Goal: Book appointment/travel/reservation

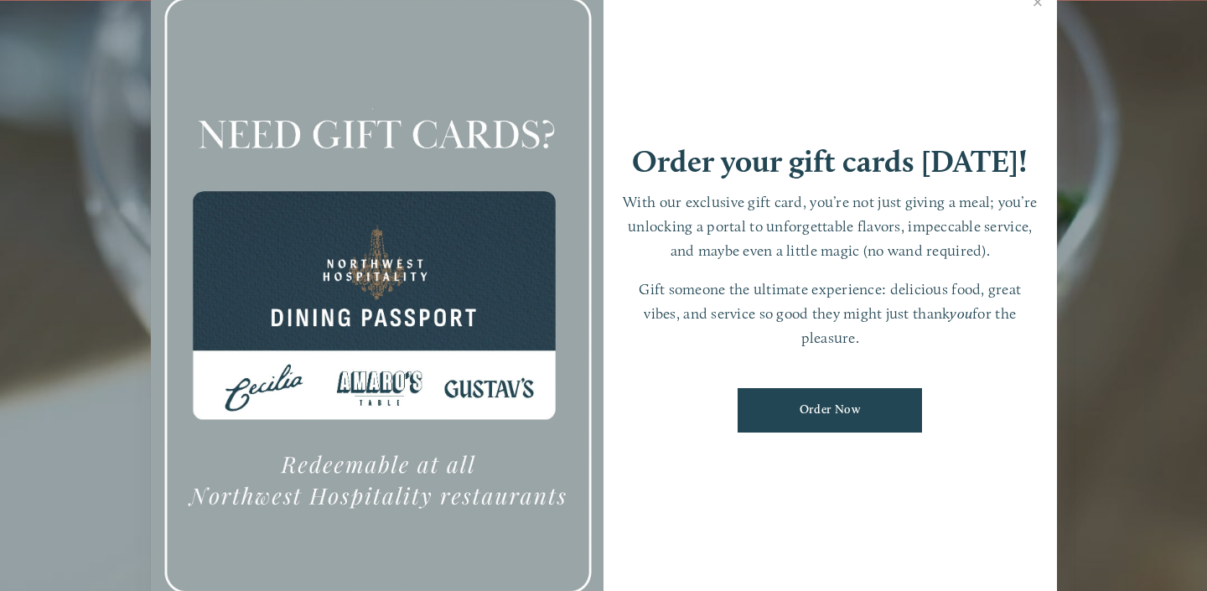
scroll to position [35, 0]
click at [1037, 0] on link "Close" at bounding box center [1038, 4] width 33 height 47
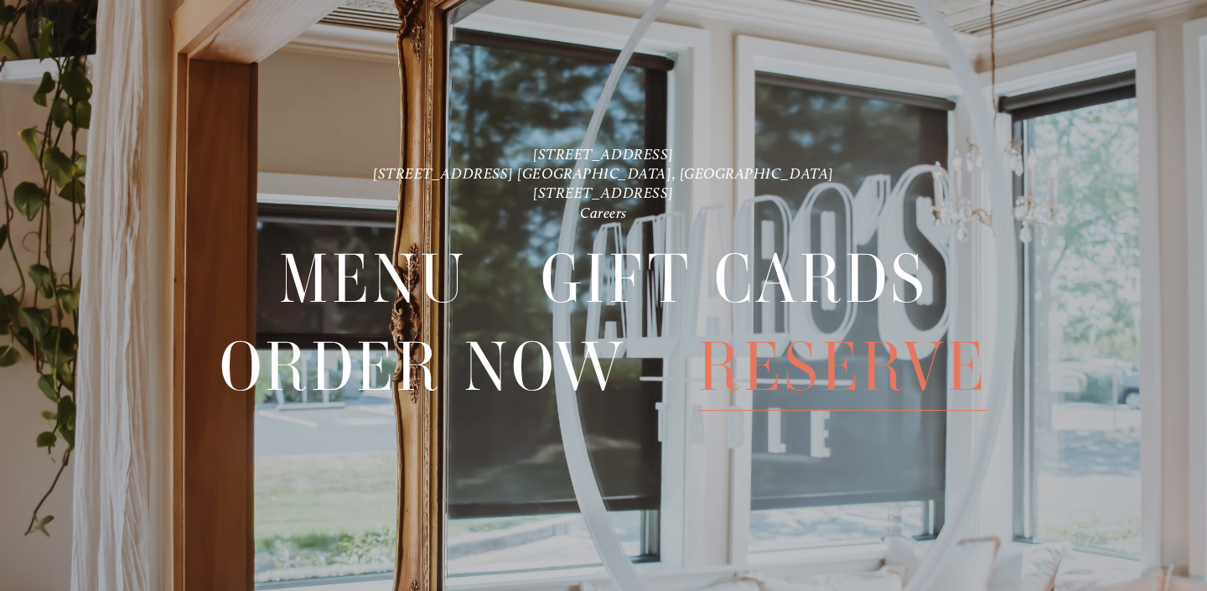
click at [788, 375] on span "Reserve" at bounding box center [842, 367] width 288 height 87
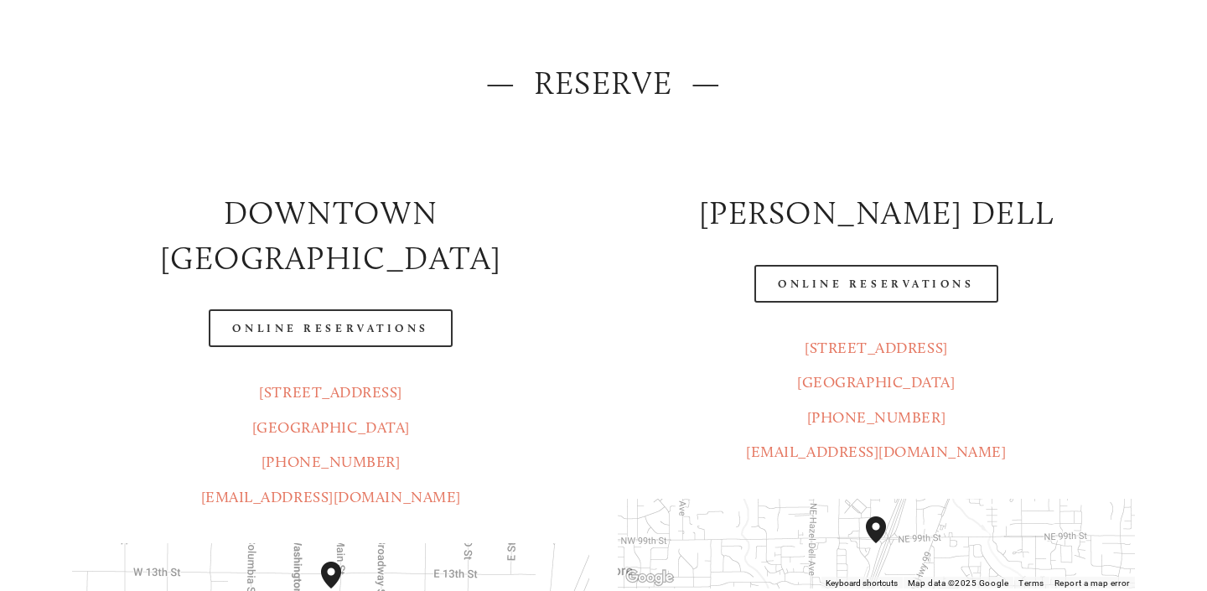
scroll to position [204, 0]
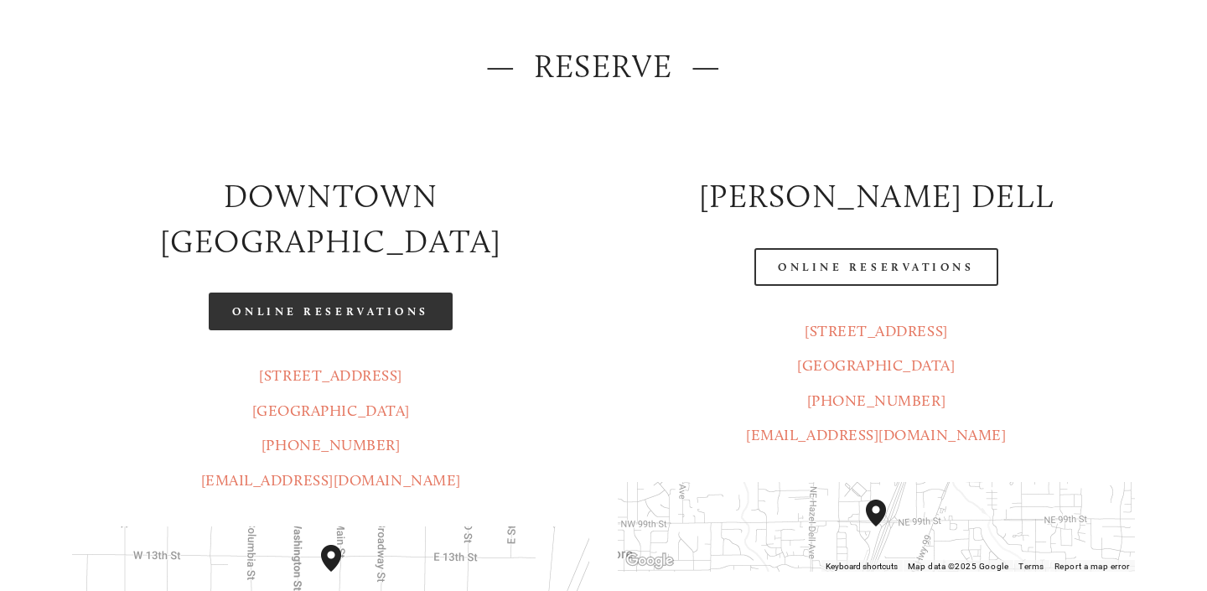
click at [360, 293] on link "Online Reservations" at bounding box center [330, 312] width 243 height 38
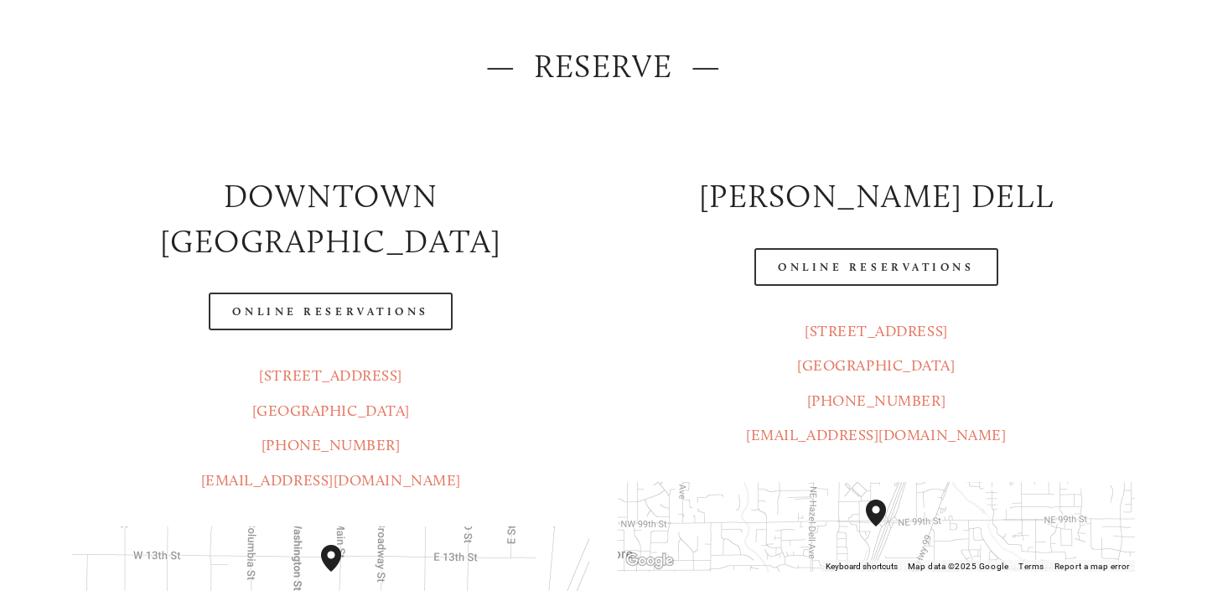
scroll to position [0, 0]
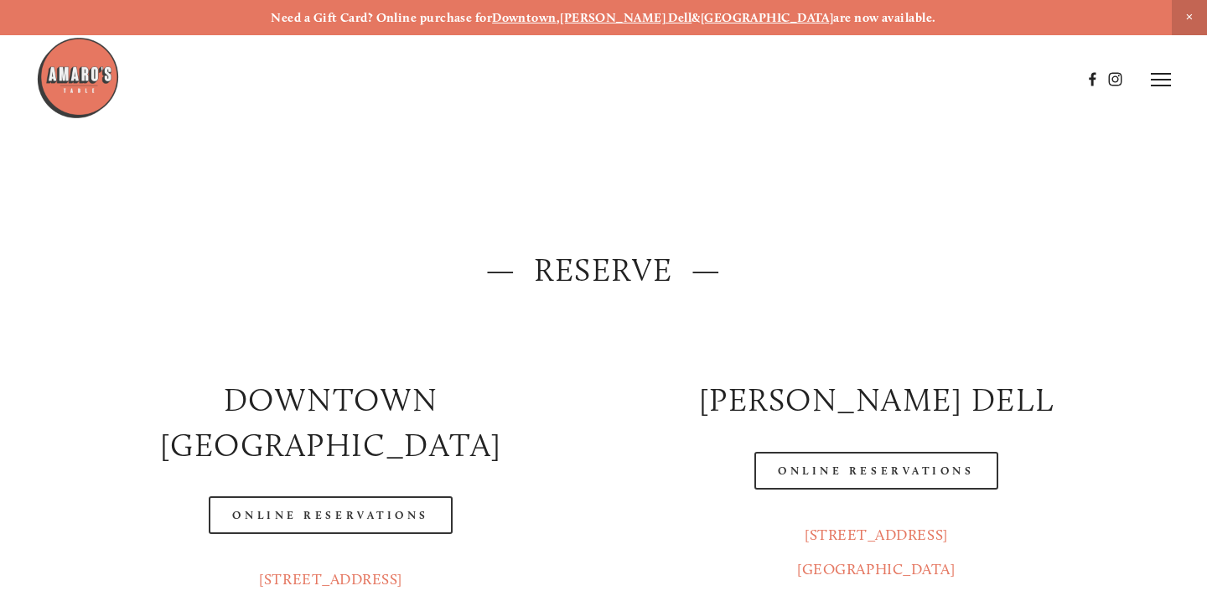
click at [1159, 80] on icon at bounding box center [1161, 79] width 20 height 15
click at [858, 76] on span "Menu" at bounding box center [862, 79] width 31 height 14
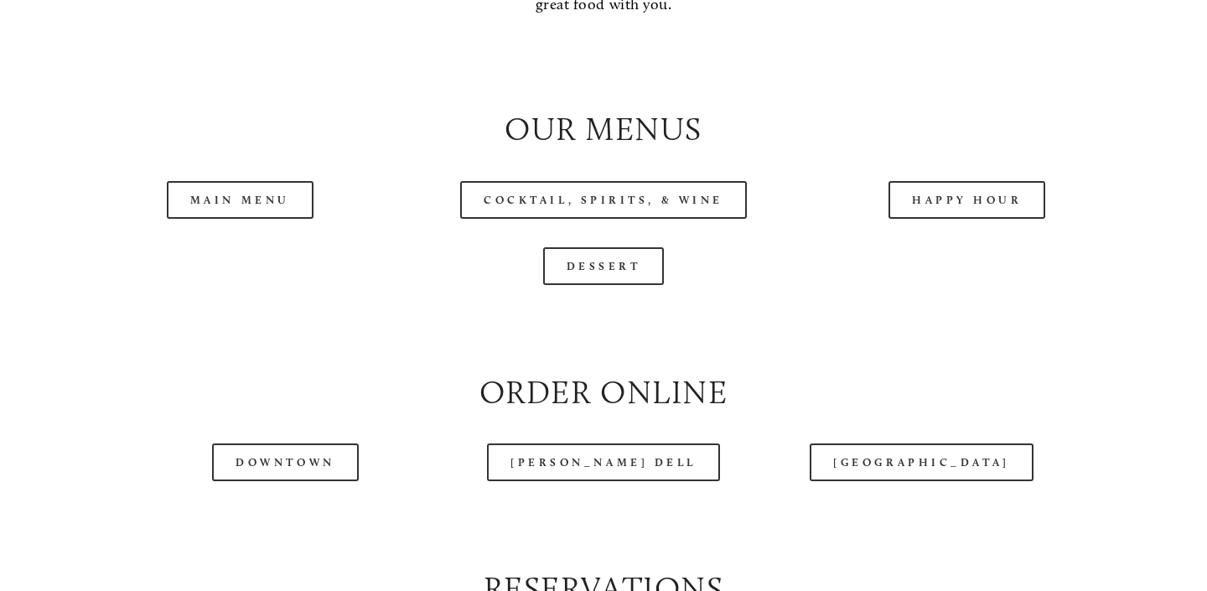
scroll to position [1650, 0]
click at [262, 196] on link "Main Menu" at bounding box center [240, 199] width 147 height 38
